Goal: Task Accomplishment & Management: Manage account settings

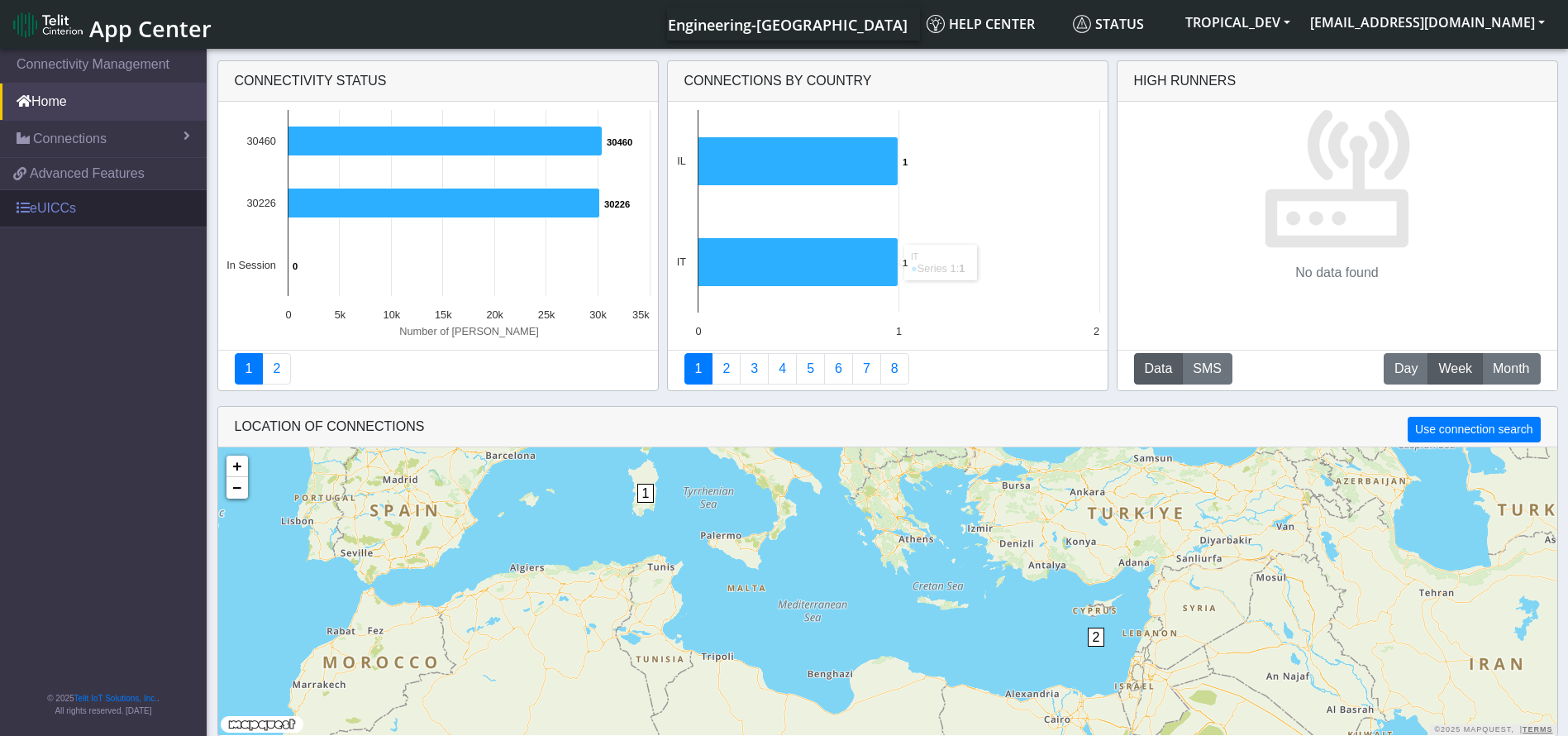
click at [67, 211] on link "eUICCs" at bounding box center [103, 208] width 207 height 37
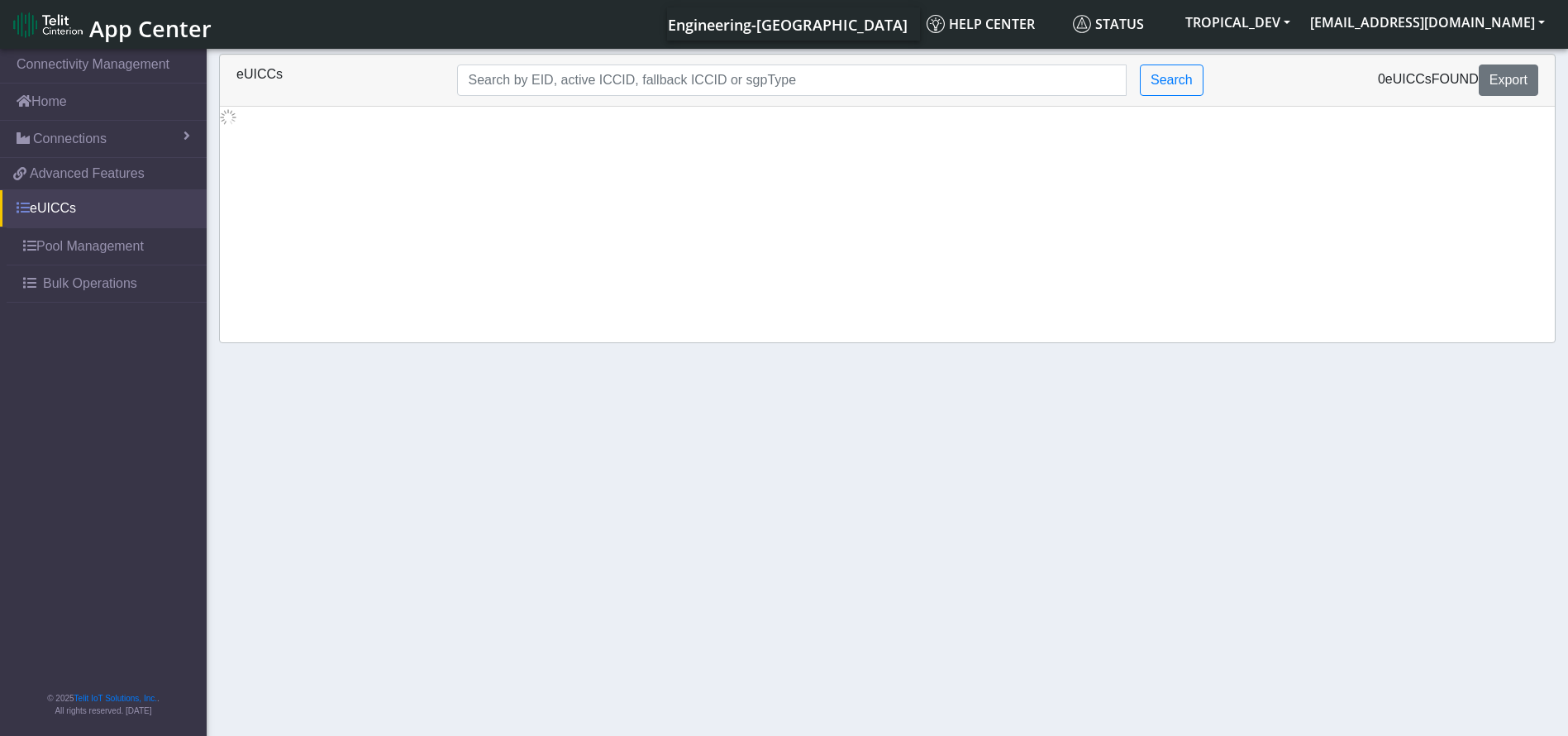
click at [73, 210] on link "eUICCs" at bounding box center [103, 208] width 207 height 37
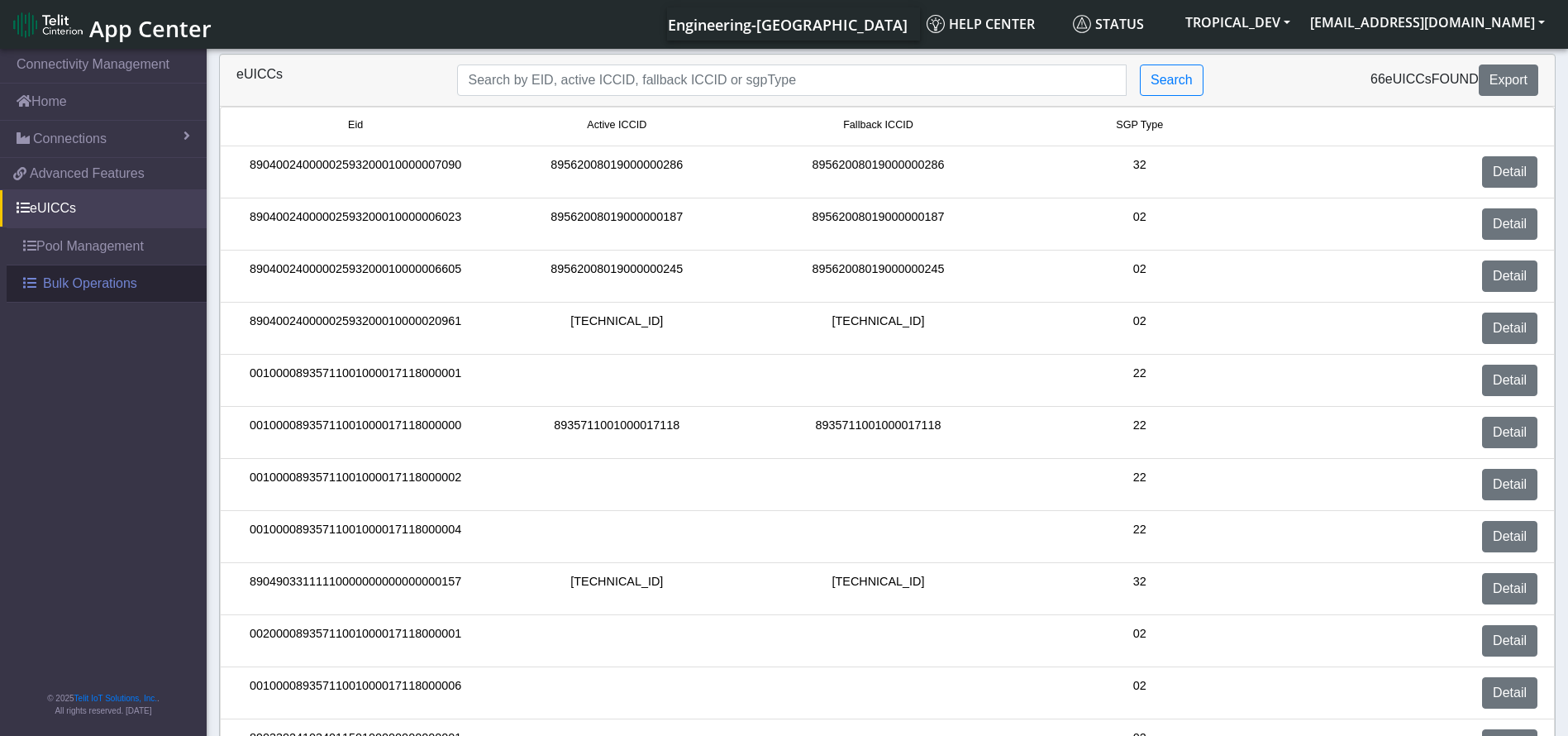
click at [67, 280] on span "Bulk Operations" at bounding box center [90, 284] width 95 height 20
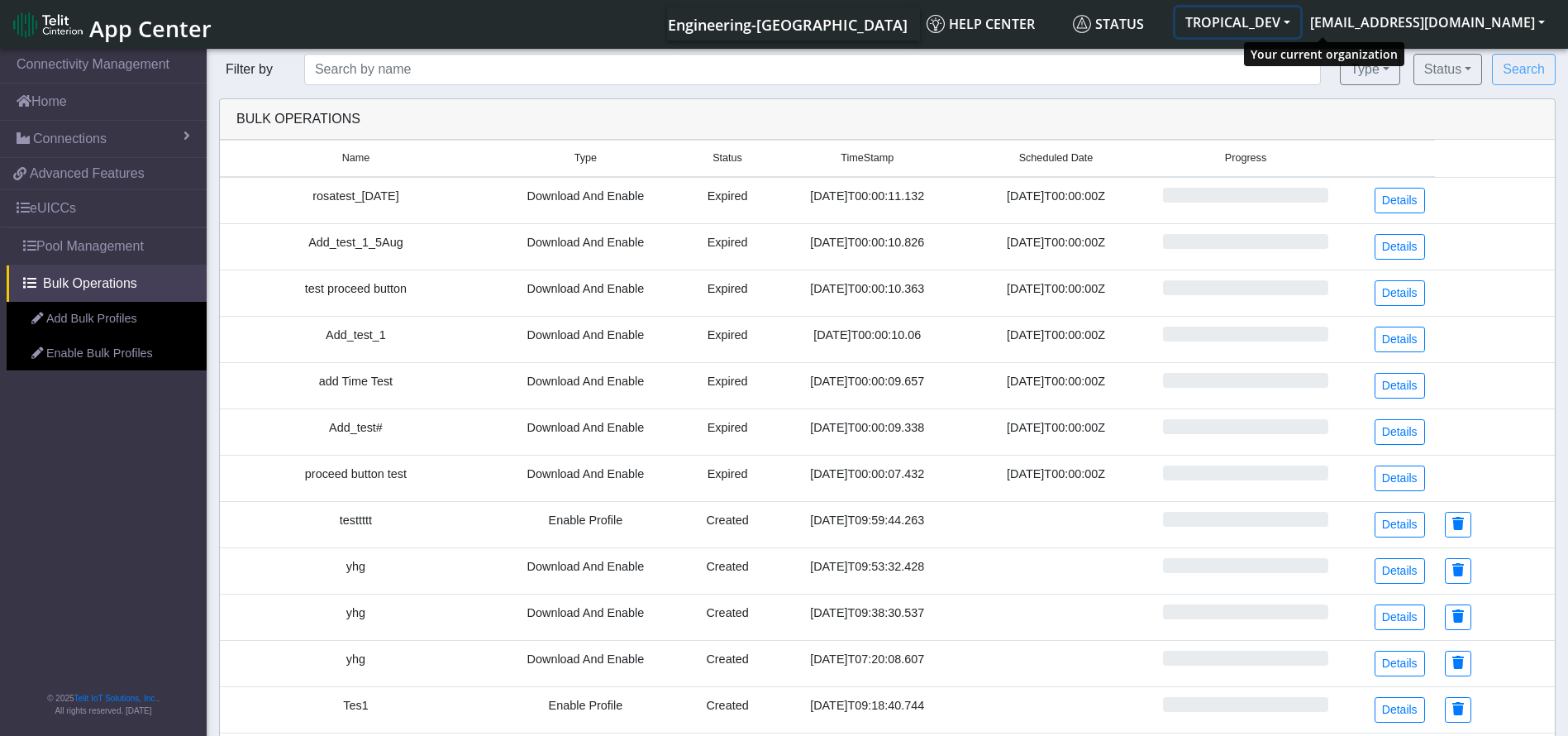
click at [1301, 17] on button "TROPICAL_DEV" at bounding box center [1238, 22] width 124 height 30
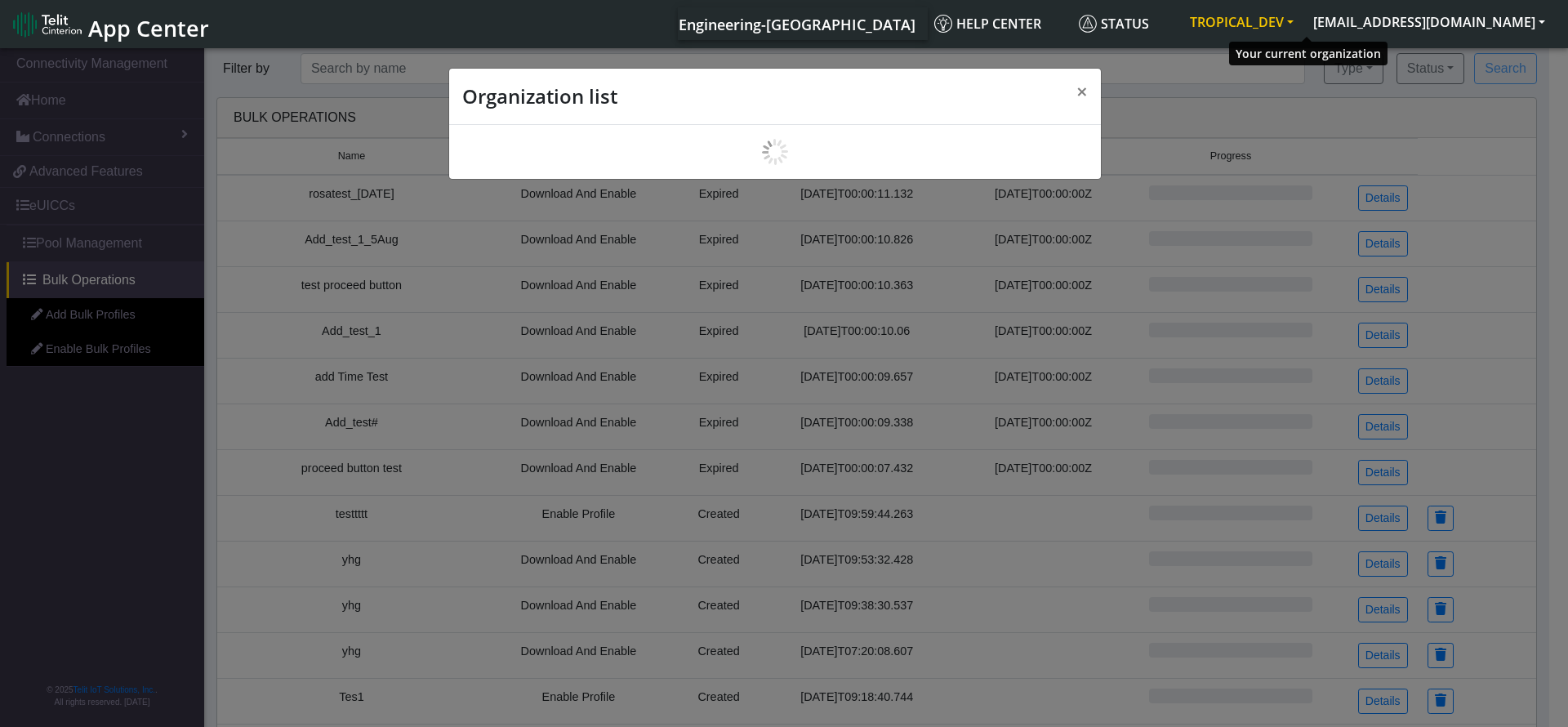
scroll to position [6, 0]
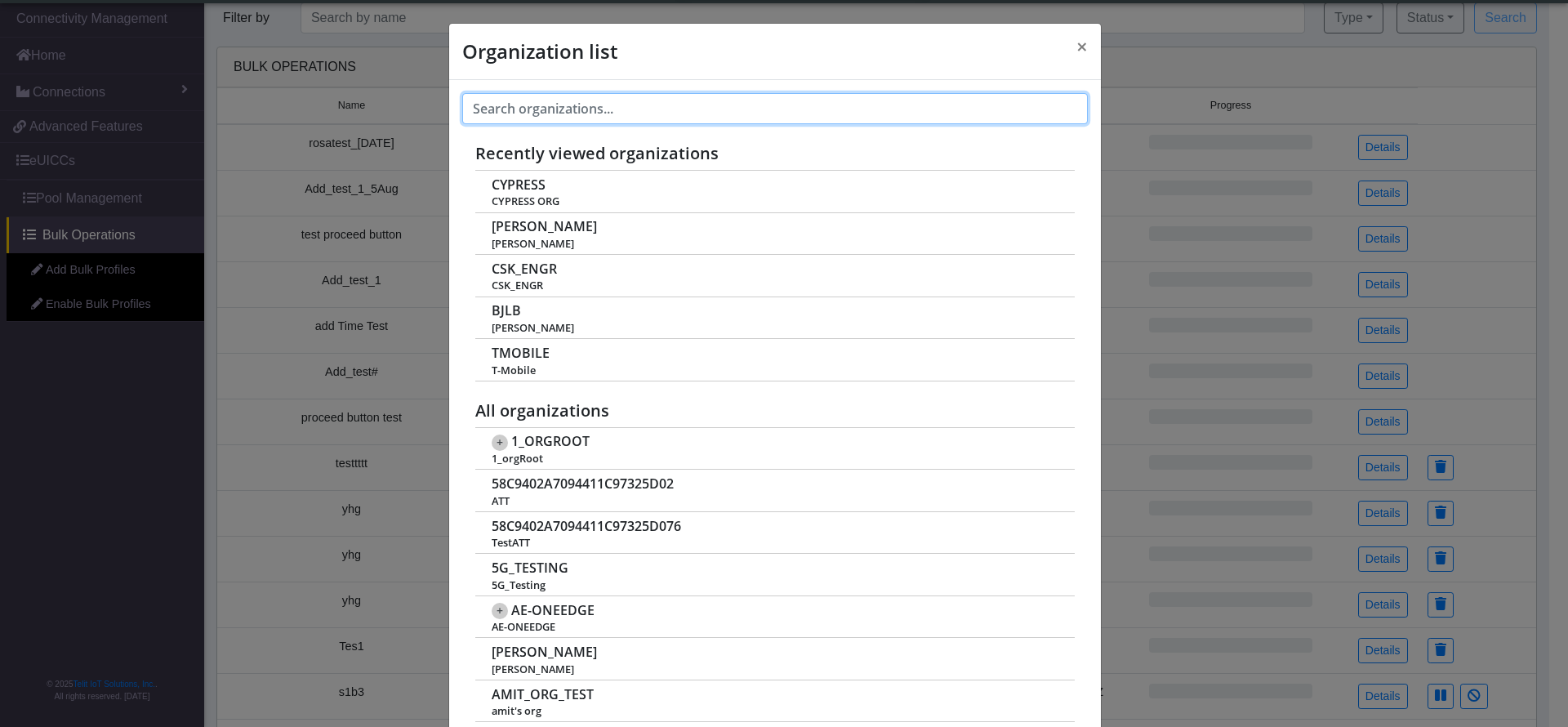
click at [587, 118] on input "text" at bounding box center [775, 109] width 625 height 31
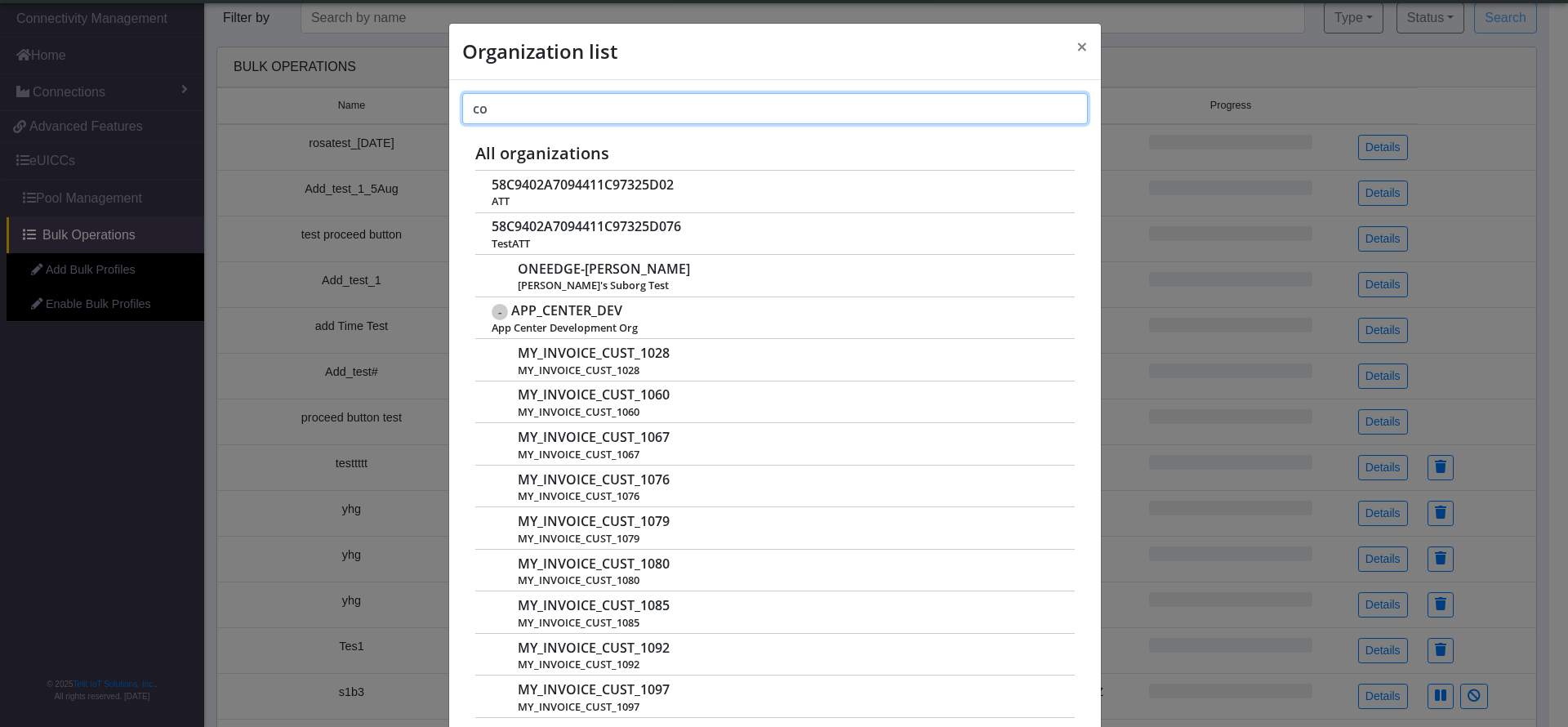
type input "con"
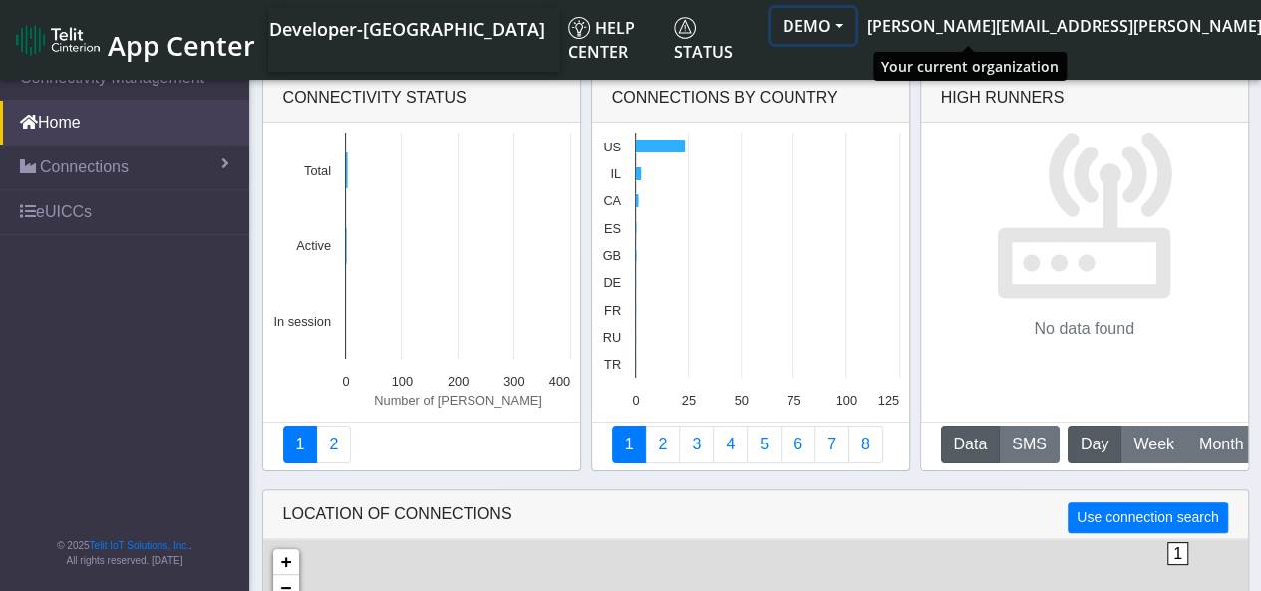
click at [855, 24] on button "DEMO" at bounding box center [812, 26] width 85 height 36
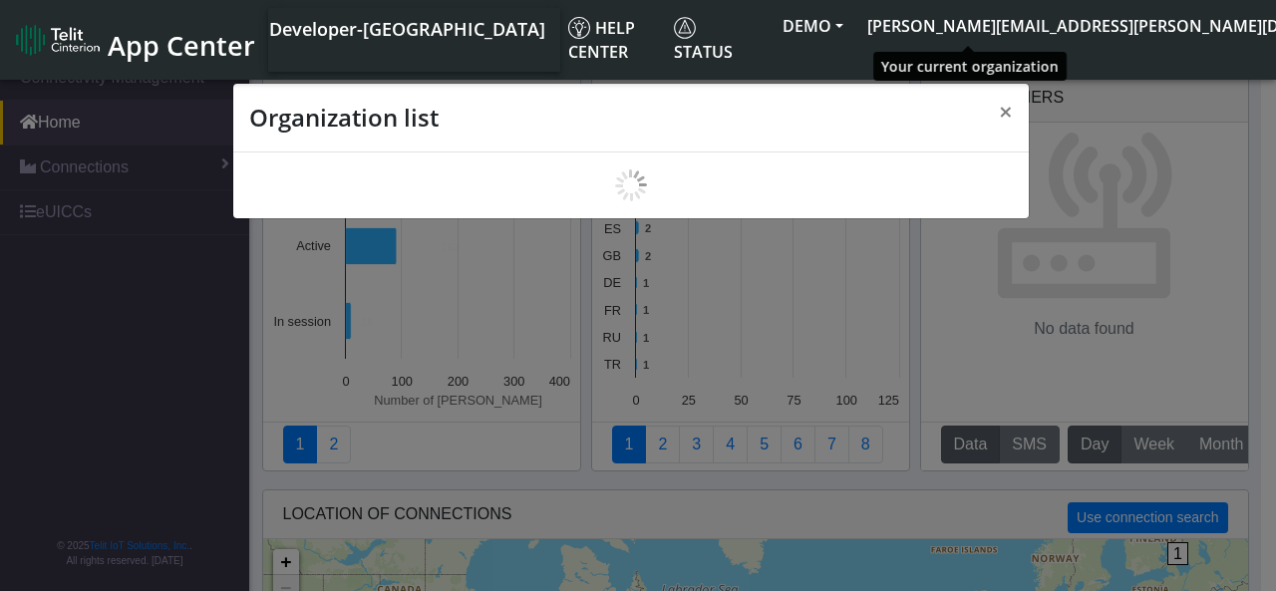
scroll to position [7, 0]
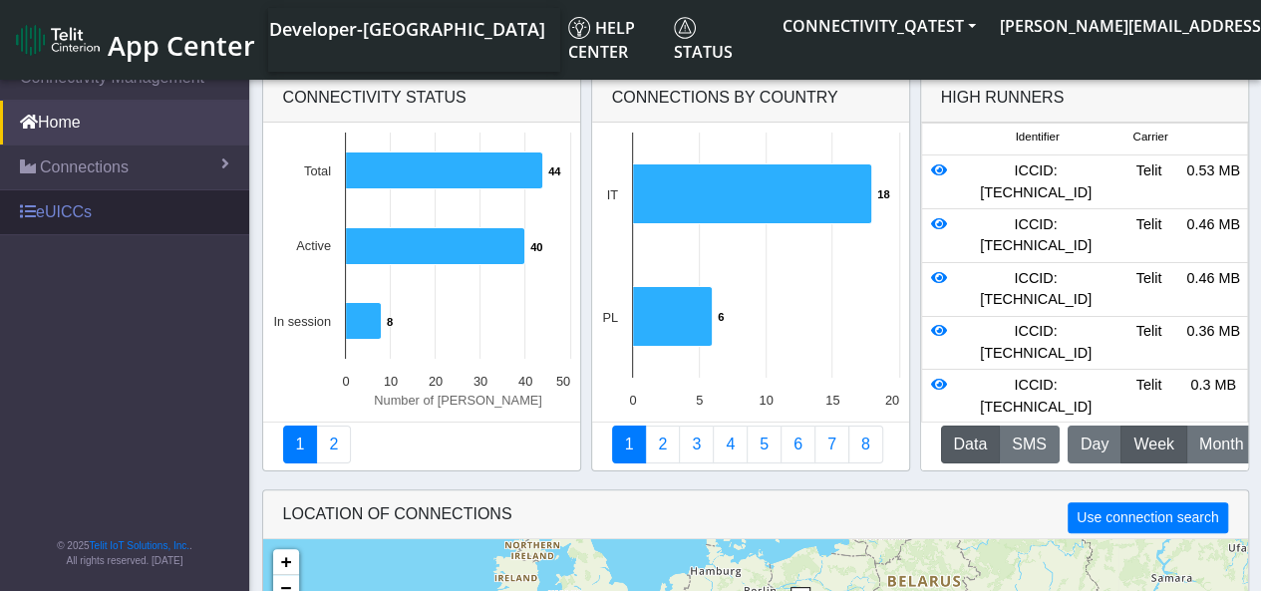
click at [61, 218] on link "eUICCs" at bounding box center [124, 212] width 249 height 44
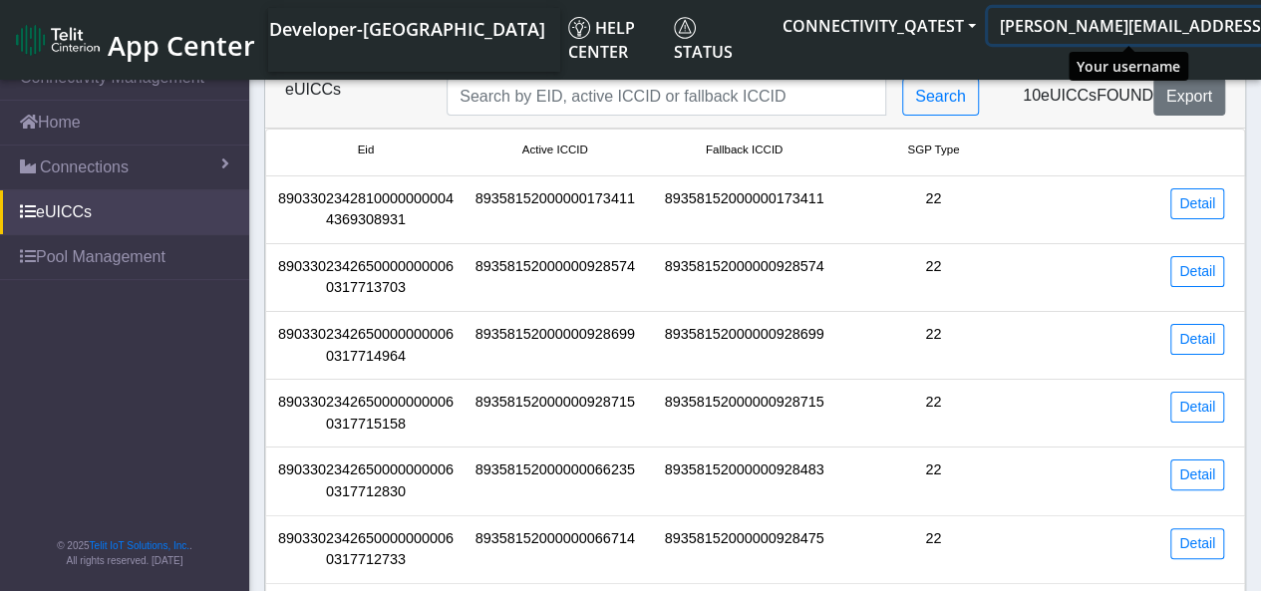
click at [1192, 39] on button "malav.pandya@telit.com" at bounding box center [1270, 26] width 564 height 36
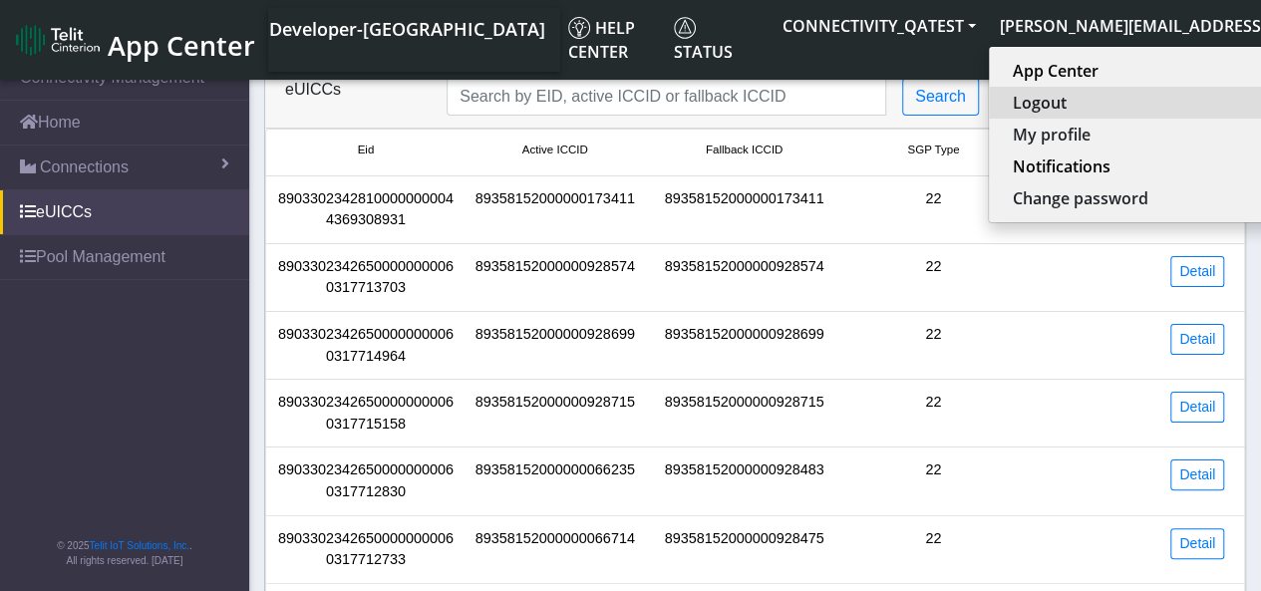
click at [1053, 109] on button "Logout" at bounding box center [1266, 103] width 555 height 32
